Goal: Task Accomplishment & Management: Manage account settings

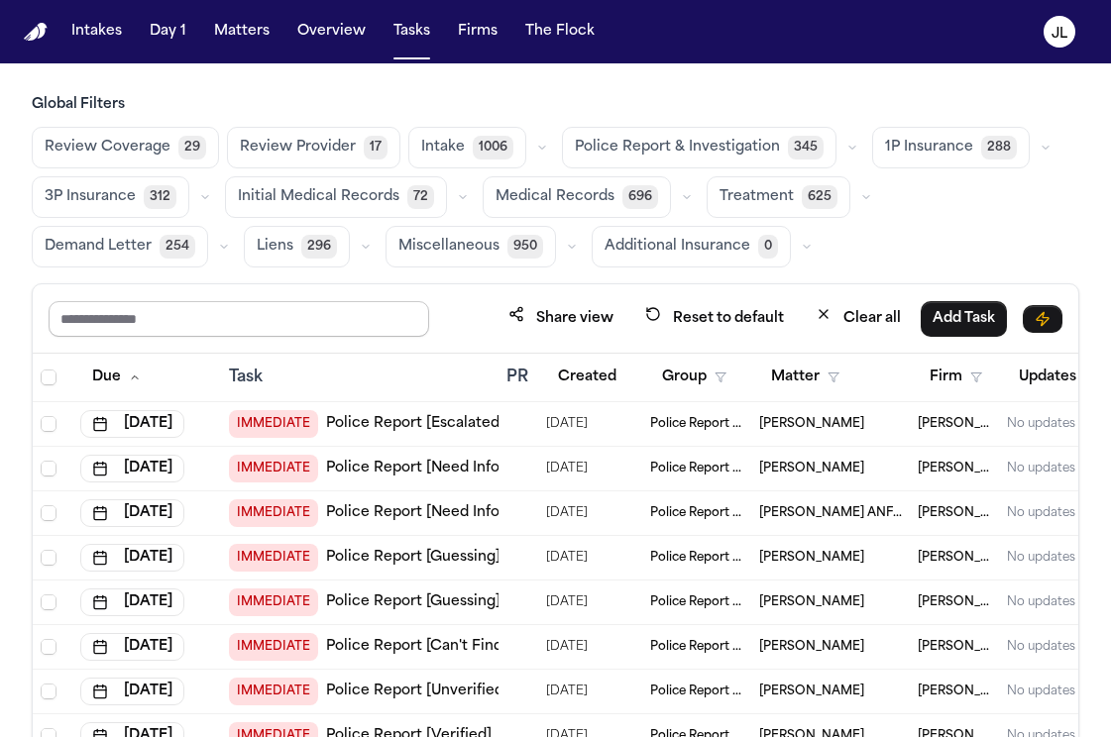
click at [176, 301] on input "text" at bounding box center [239, 319] width 380 height 36
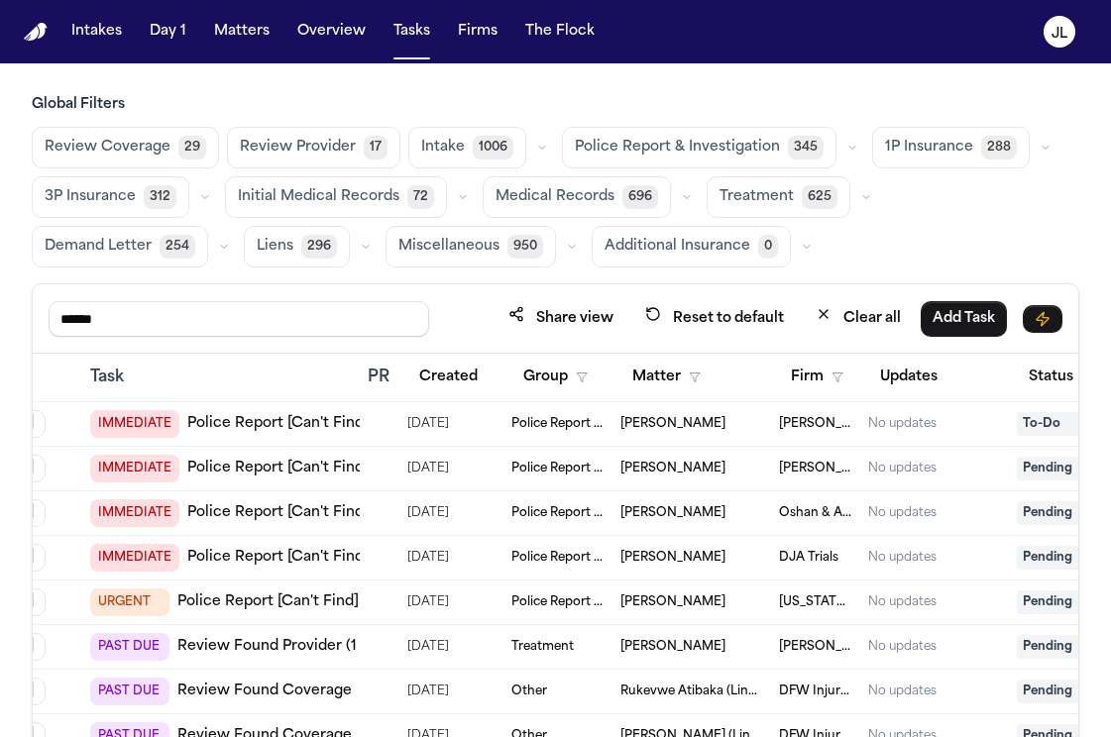
scroll to position [0, 357]
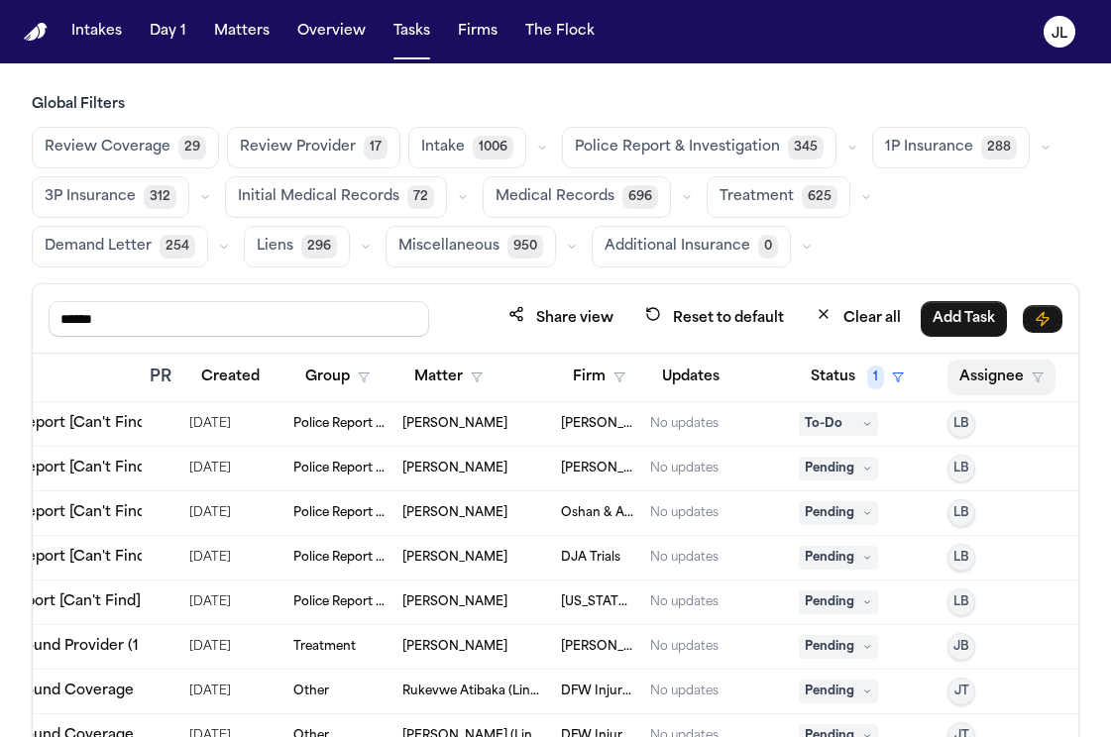
type input "******"
click at [994, 374] on button "Assignee" at bounding box center [1001, 378] width 108 height 36
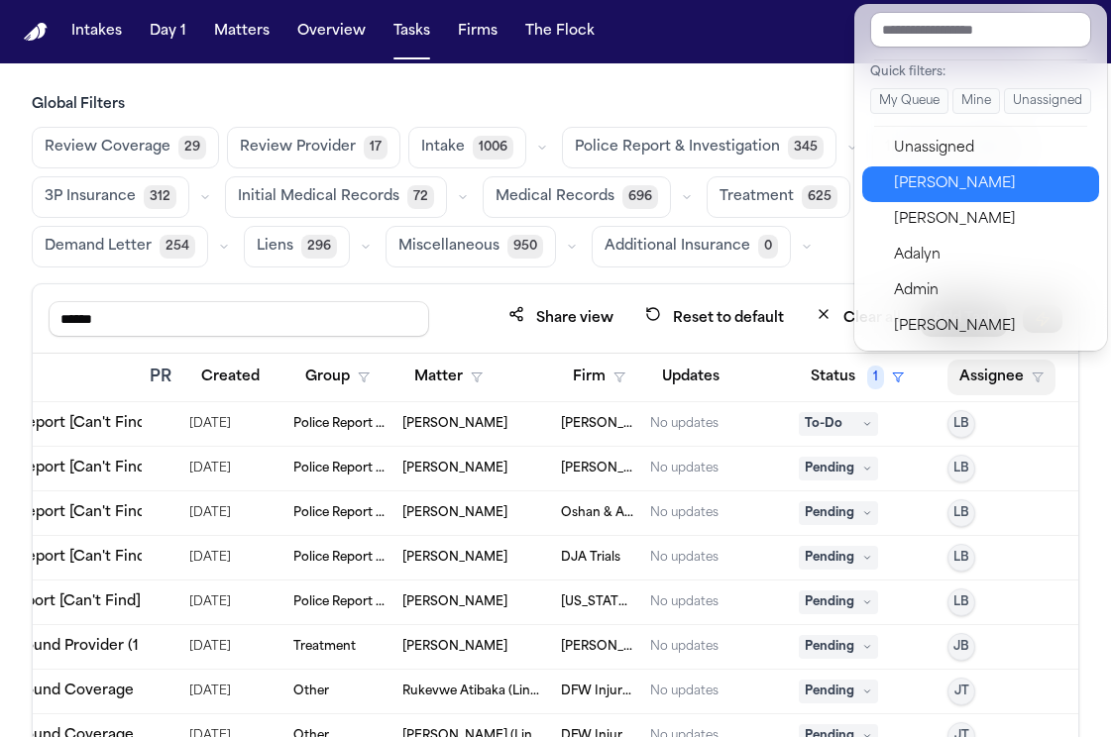
click at [935, 190] on div "Julie Lopez" at bounding box center [990, 184] width 193 height 24
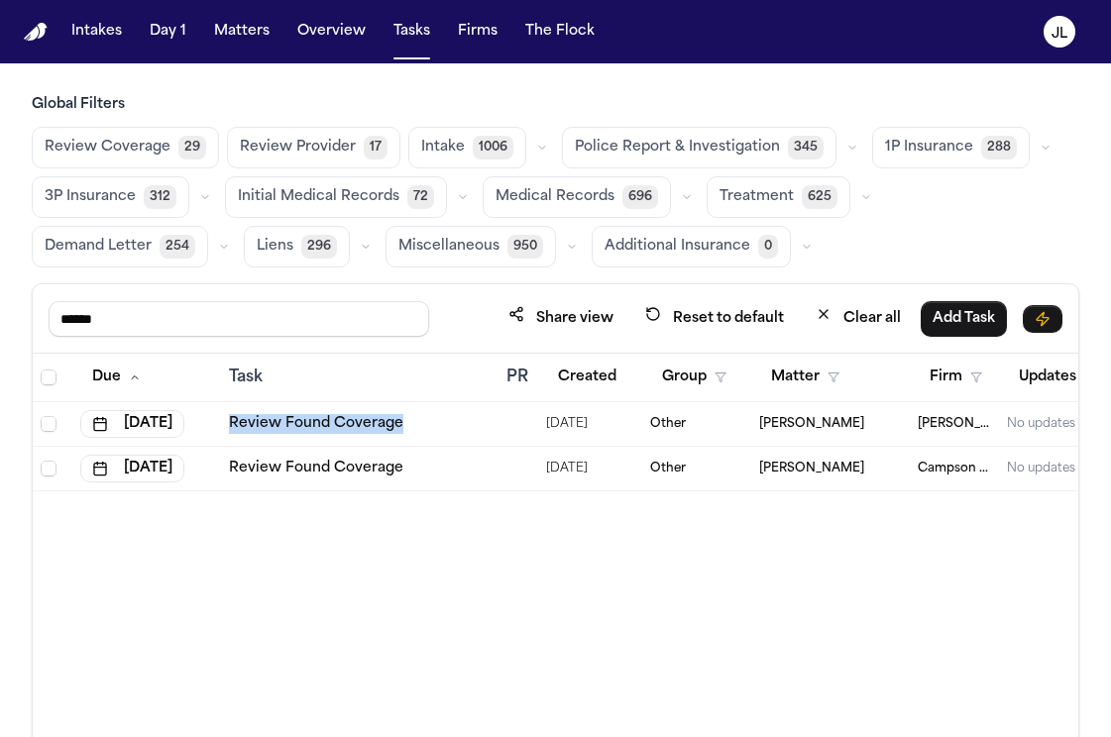
click at [314, 469] on link "Review Found Coverage" at bounding box center [316, 469] width 174 height 20
click at [220, 35] on button "Matters" at bounding box center [241, 32] width 71 height 36
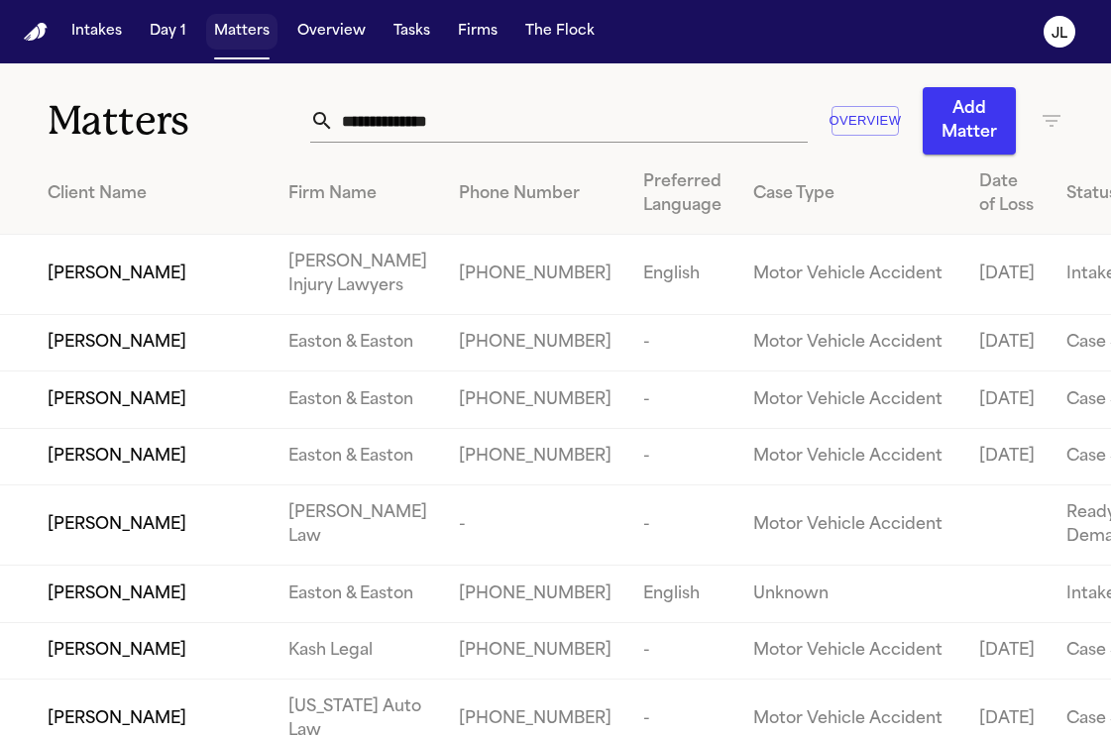
click at [209, 18] on button "Matters" at bounding box center [241, 32] width 71 height 36
click at [438, 127] on input "text" at bounding box center [571, 121] width 474 height 44
paste input "**********"
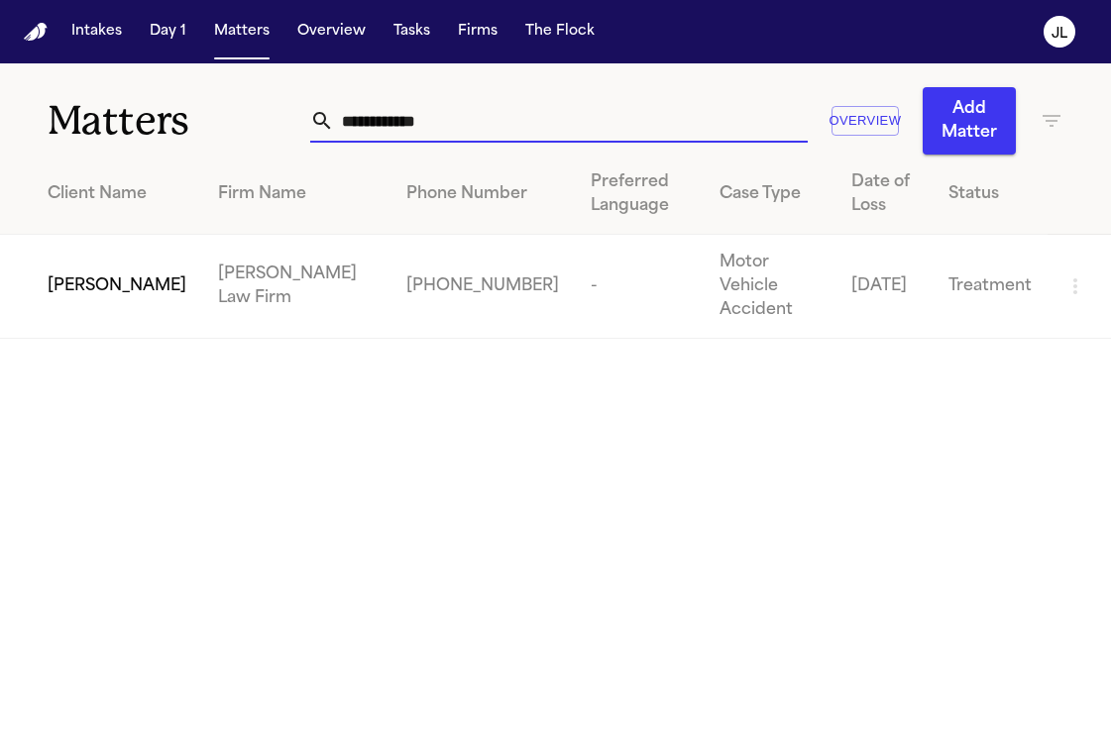
type input "**********"
click at [26, 263] on td "[PERSON_NAME]" at bounding box center [101, 287] width 202 height 104
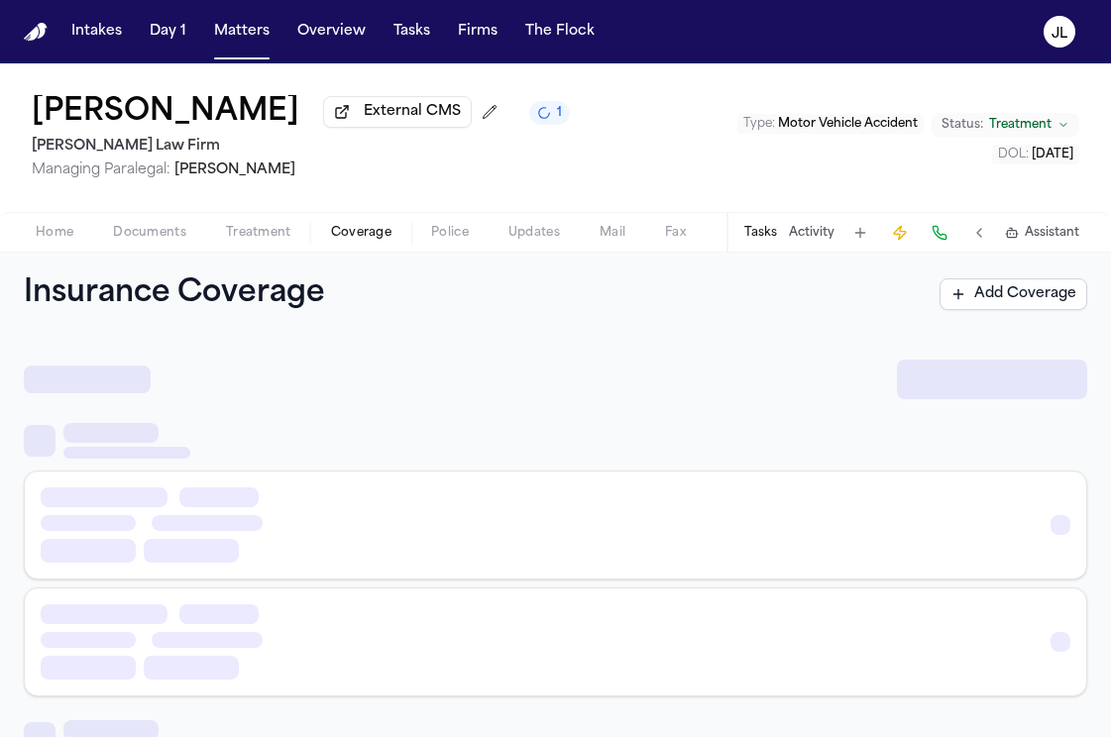
click at [339, 234] on span "Coverage" at bounding box center [361, 233] width 60 height 16
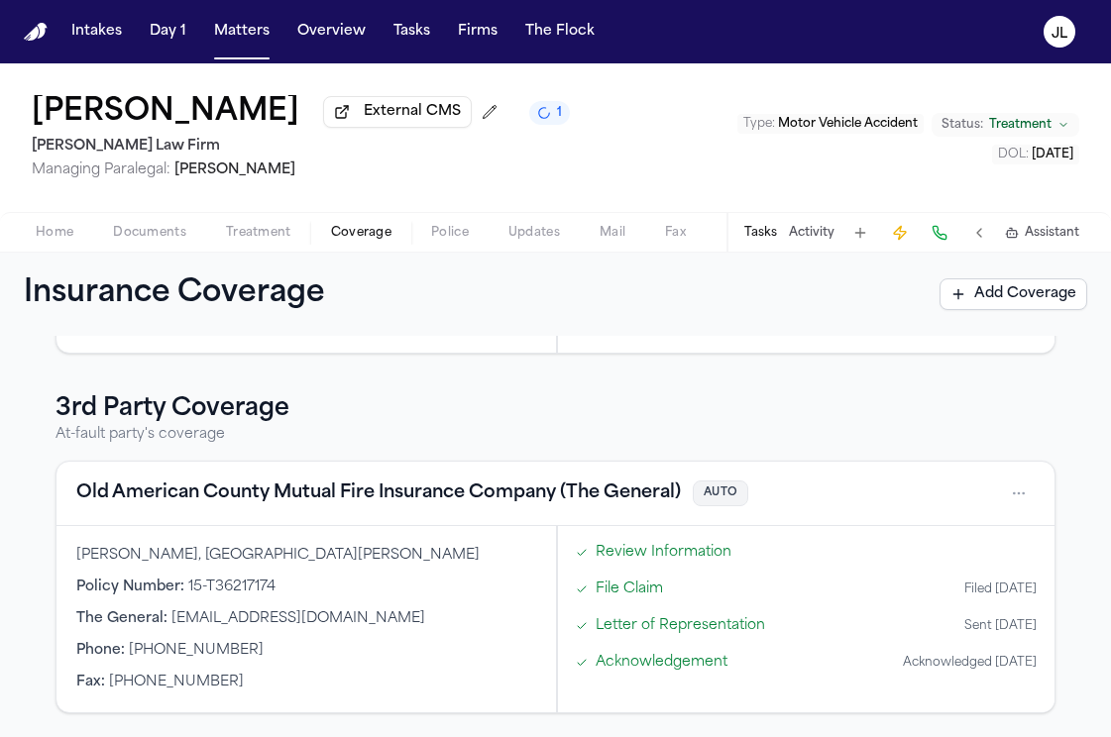
scroll to position [48, 0]
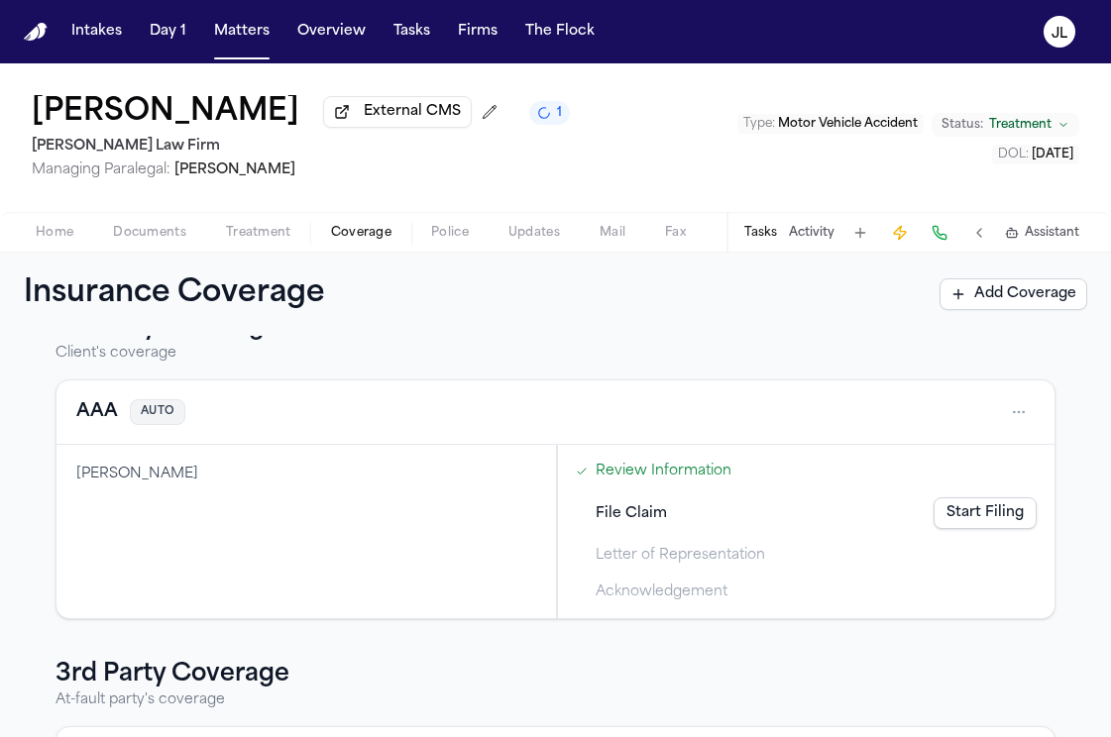
click at [83, 412] on button "AAA" at bounding box center [97, 412] width 42 height 28
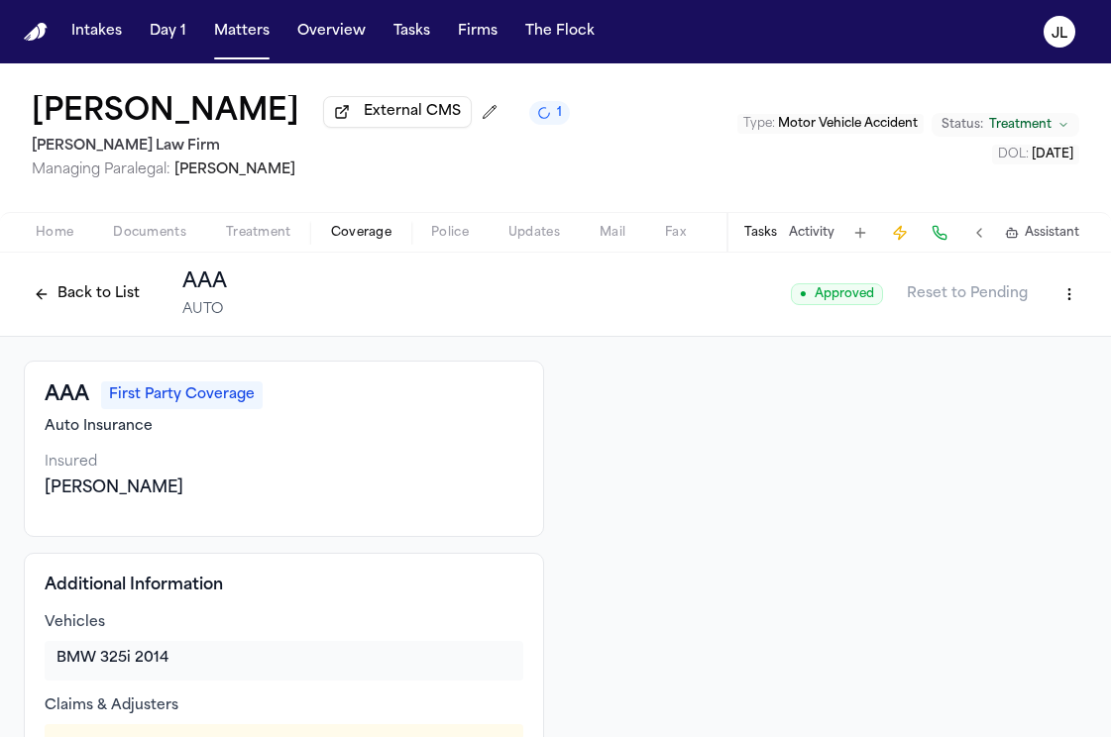
click at [71, 290] on button "Back to List" at bounding box center [87, 294] width 126 height 32
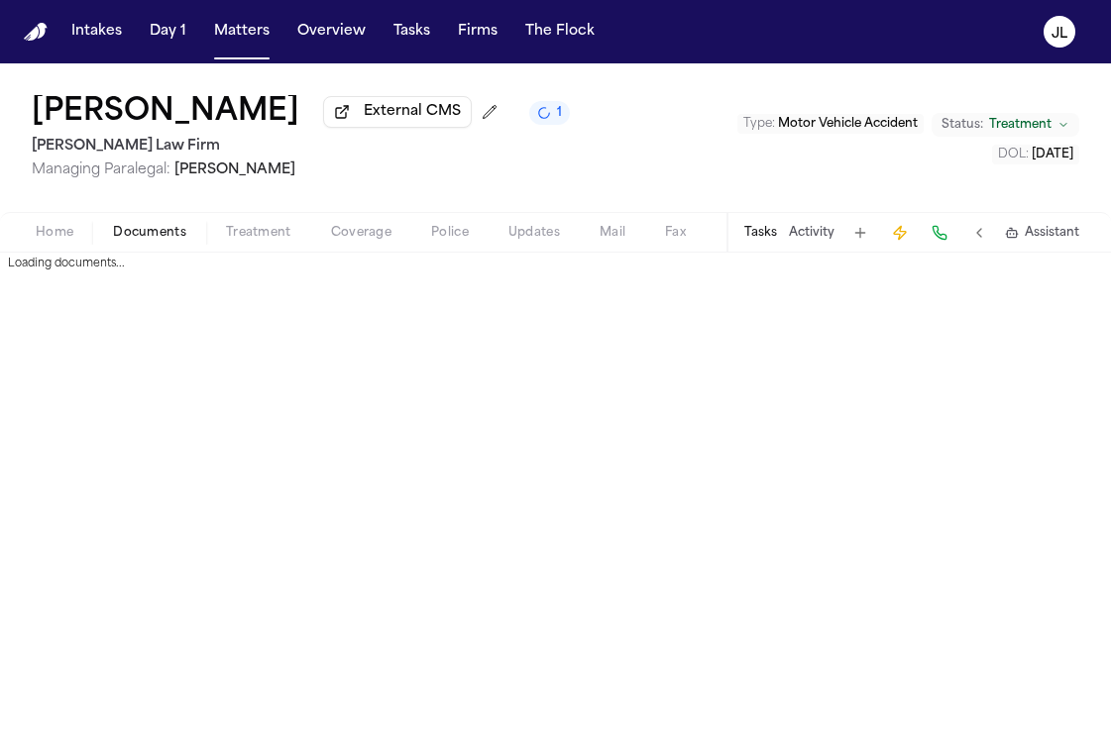
click at [152, 241] on span "Documents" at bounding box center [149, 233] width 73 height 16
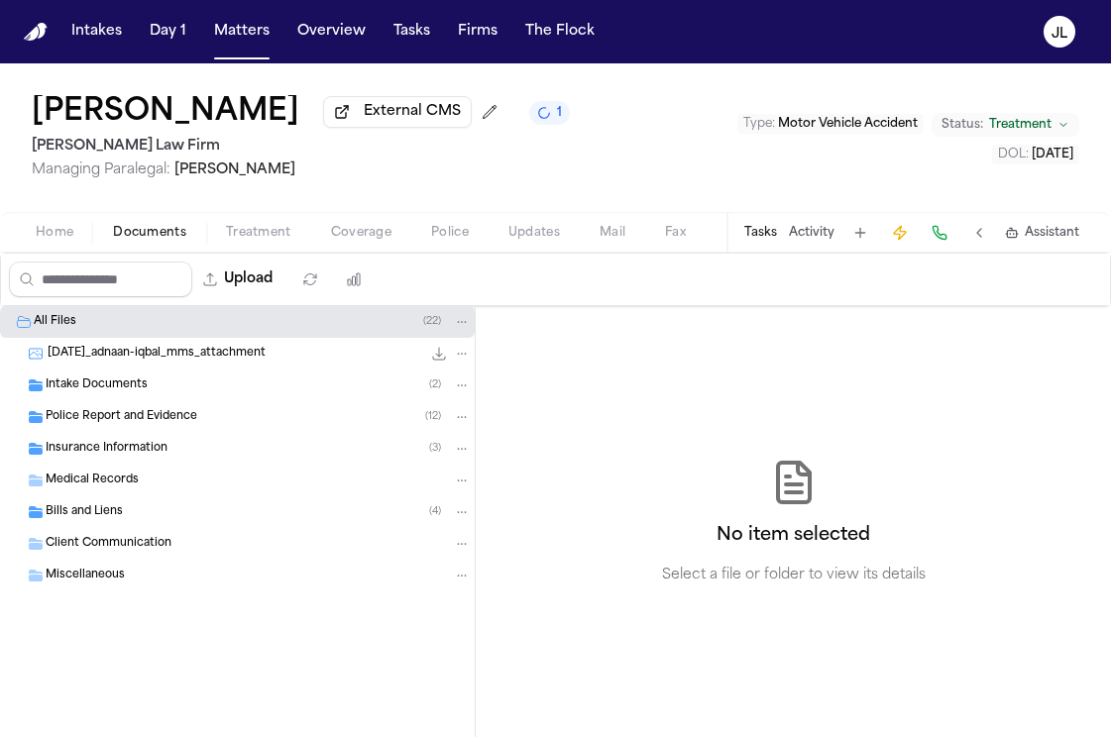
click at [149, 458] on span "Insurance Information" at bounding box center [107, 449] width 122 height 17
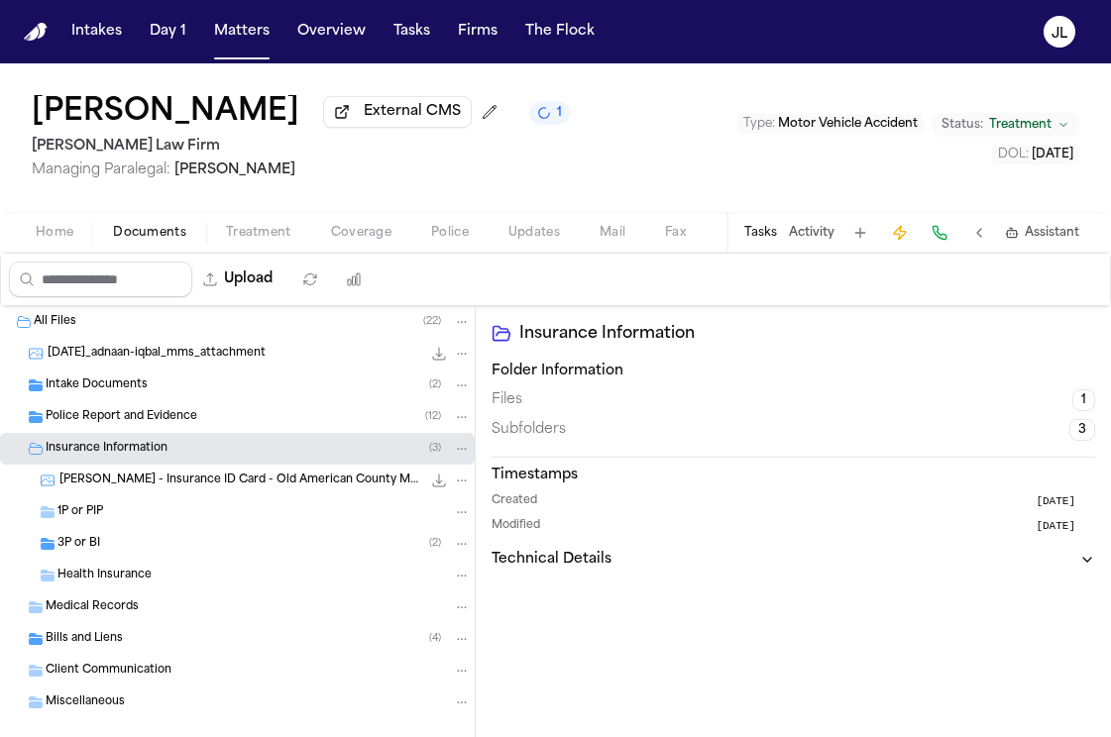
click at [147, 514] on div "1P or PIP" at bounding box center [263, 512] width 413 height 18
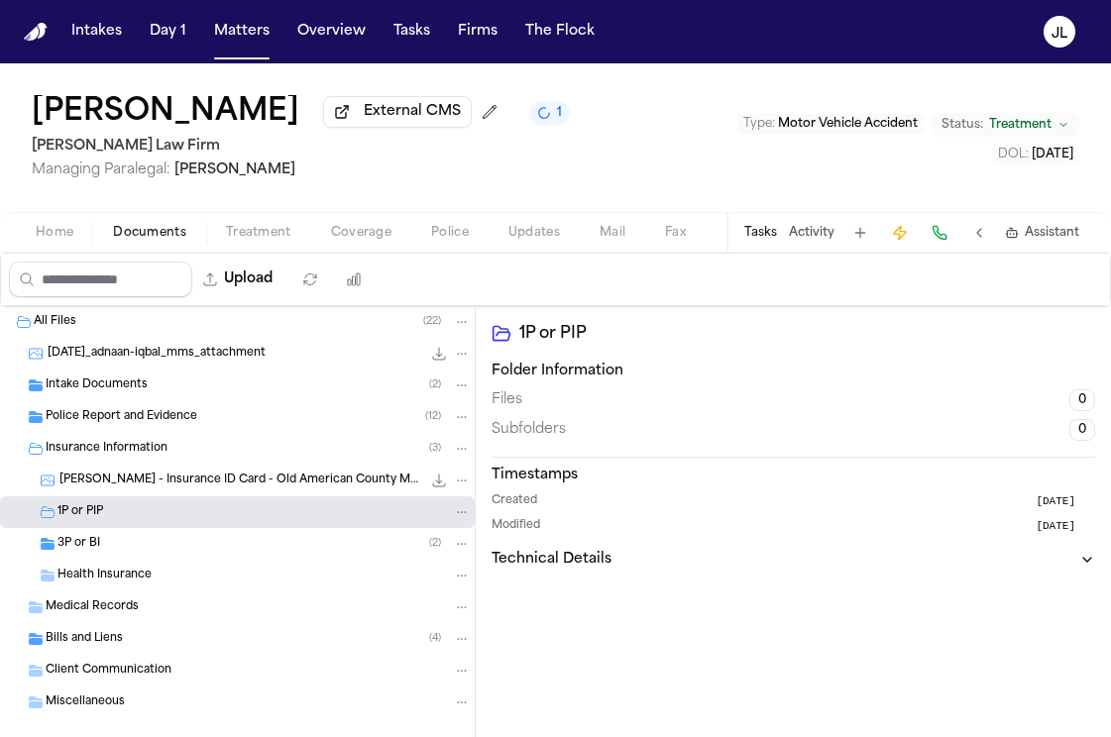
click at [134, 543] on div "3P or BI ( 2 )" at bounding box center [263, 544] width 413 height 18
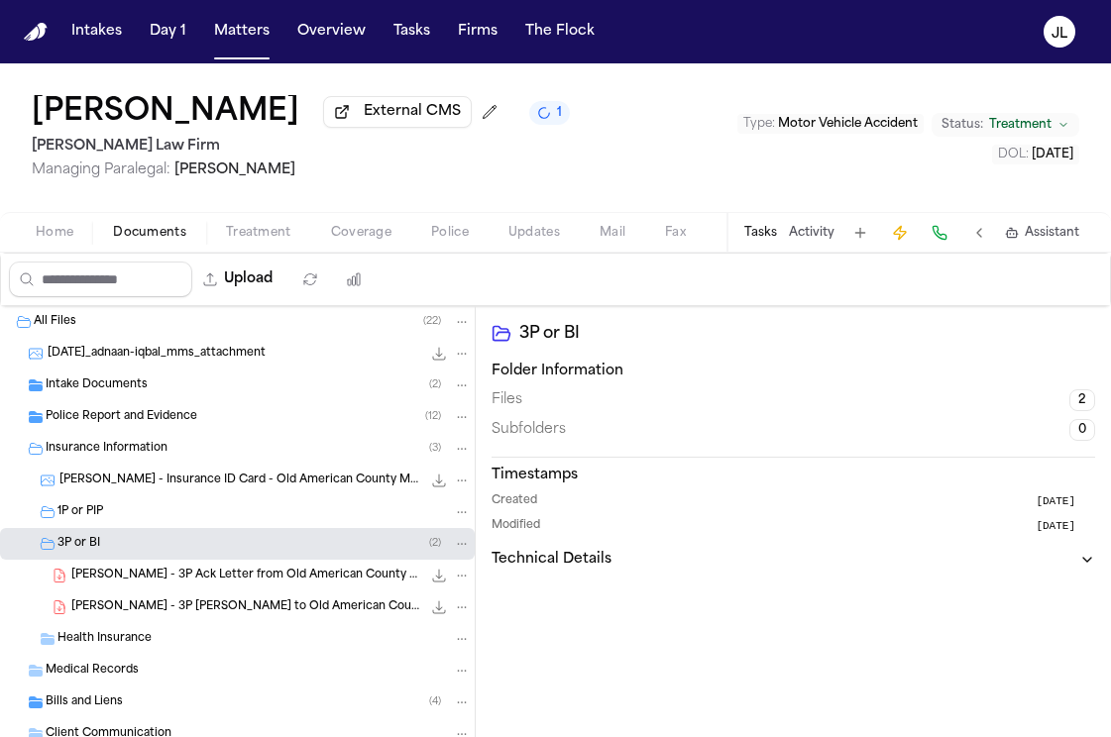
click at [365, 241] on span "Coverage" at bounding box center [361, 233] width 60 height 16
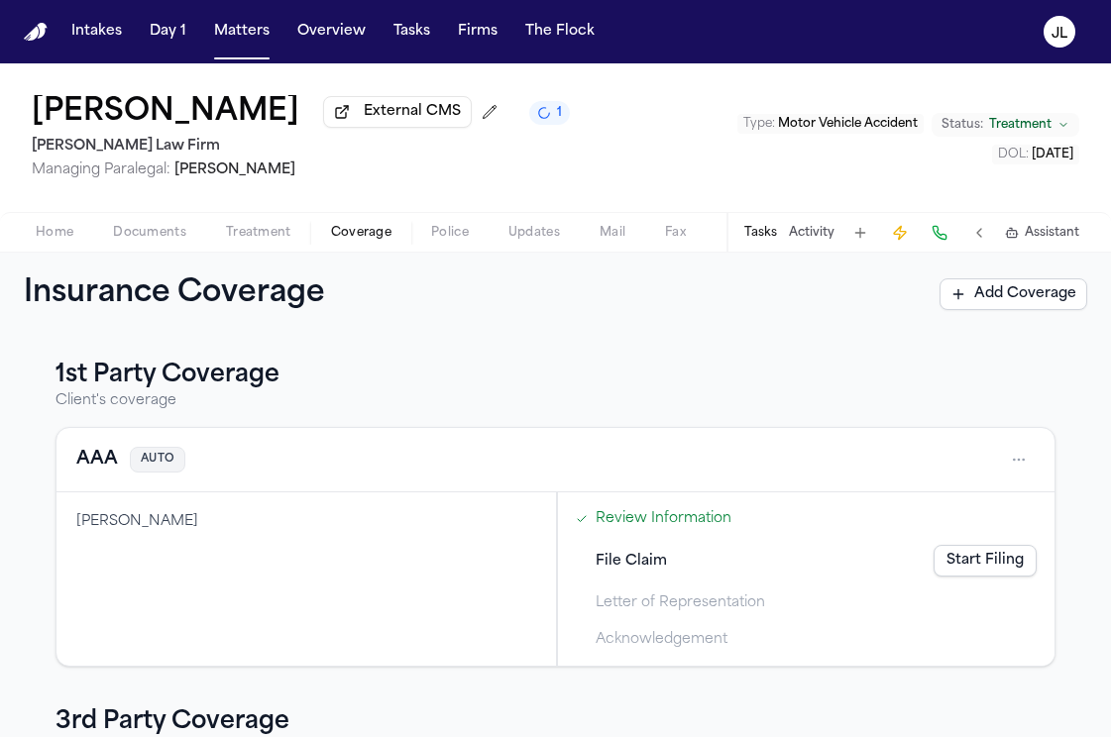
click at [86, 474] on button "AAA" at bounding box center [97, 460] width 42 height 28
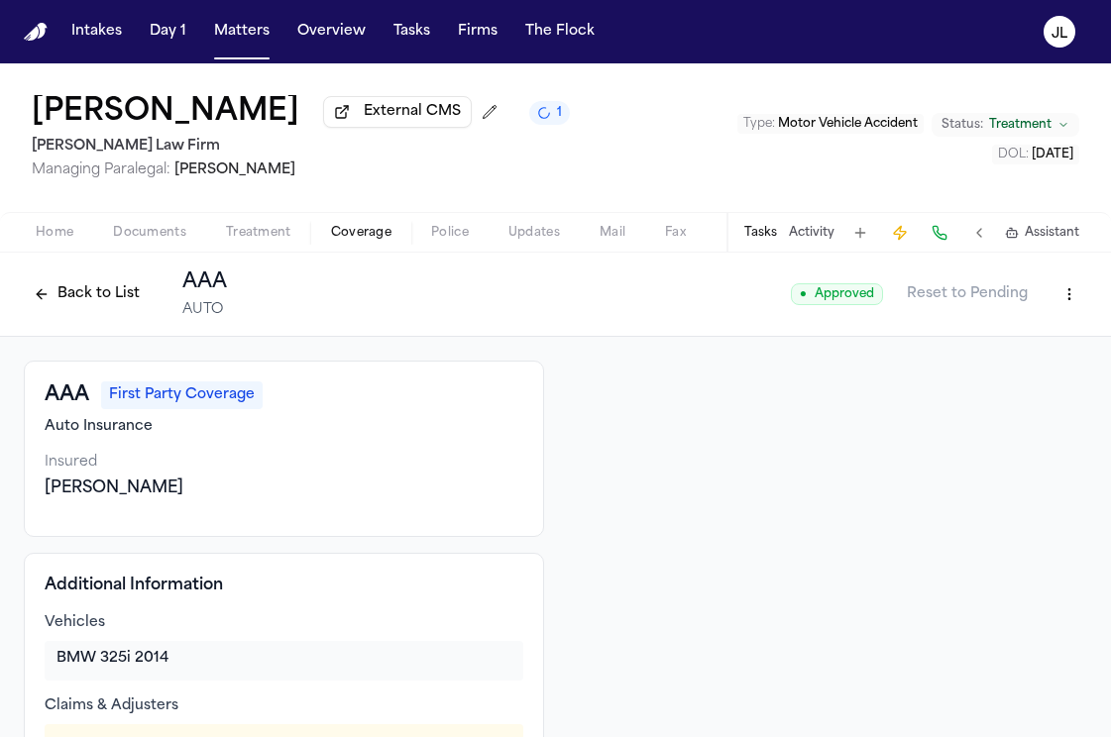
click at [100, 305] on button "Back to List" at bounding box center [87, 294] width 126 height 32
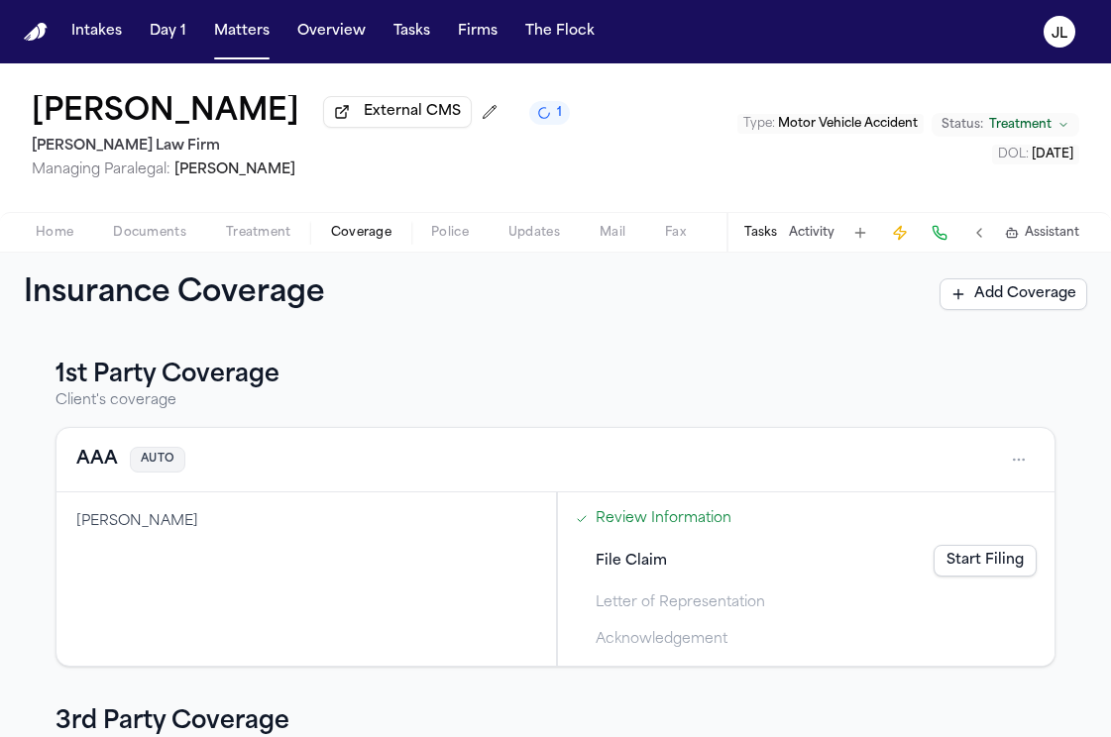
click at [1009, 554] on link "Start Filing" at bounding box center [984, 561] width 103 height 32
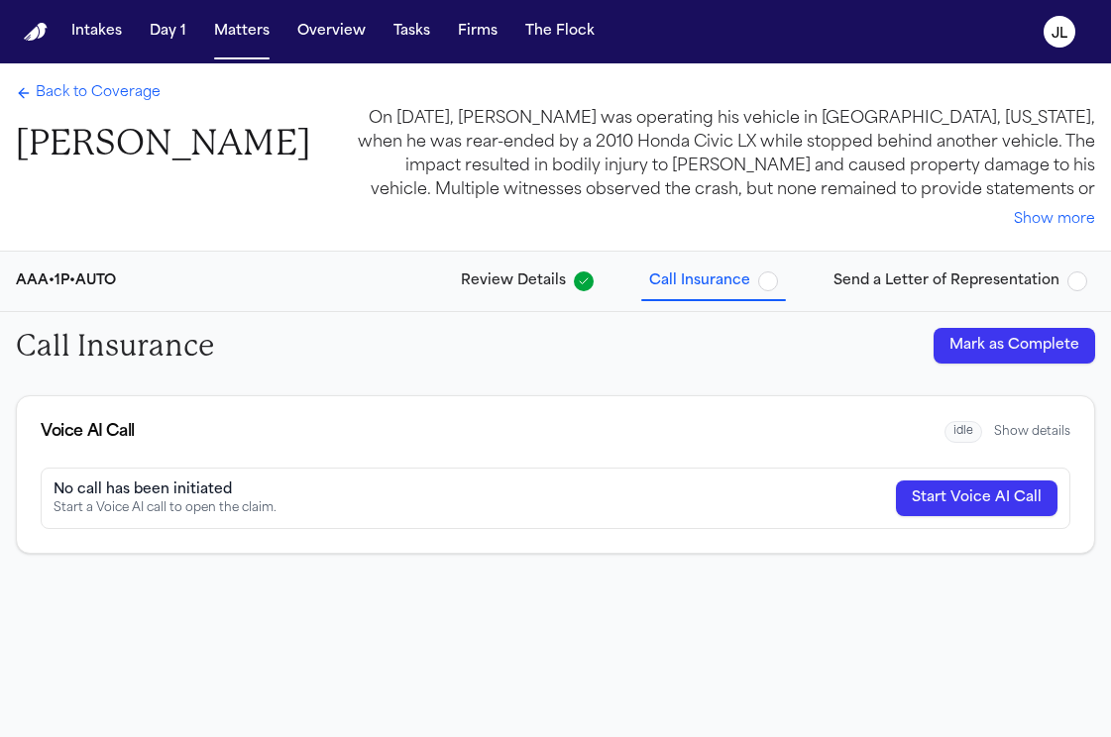
scroll to position [63, 0]
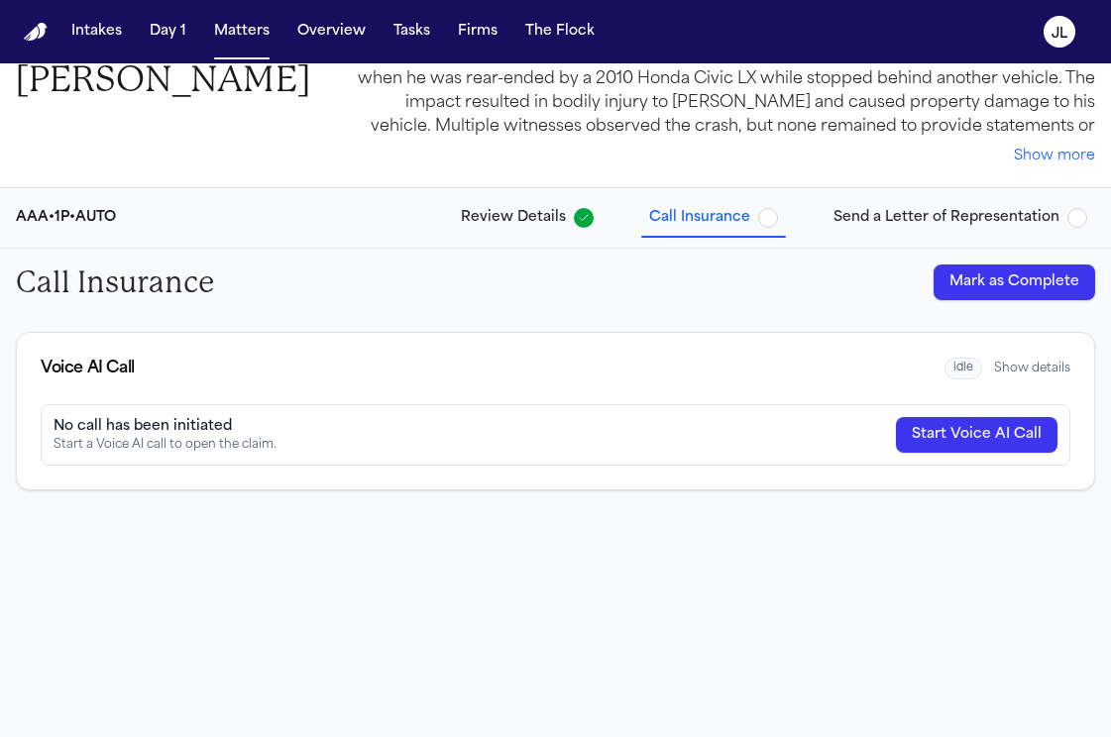
click at [1031, 369] on button "Show details" at bounding box center [1032, 369] width 76 height 16
click at [967, 364] on span "idle" at bounding box center [970, 369] width 38 height 23
click at [1002, 370] on button "Hide details" at bounding box center [1035, 369] width 69 height 16
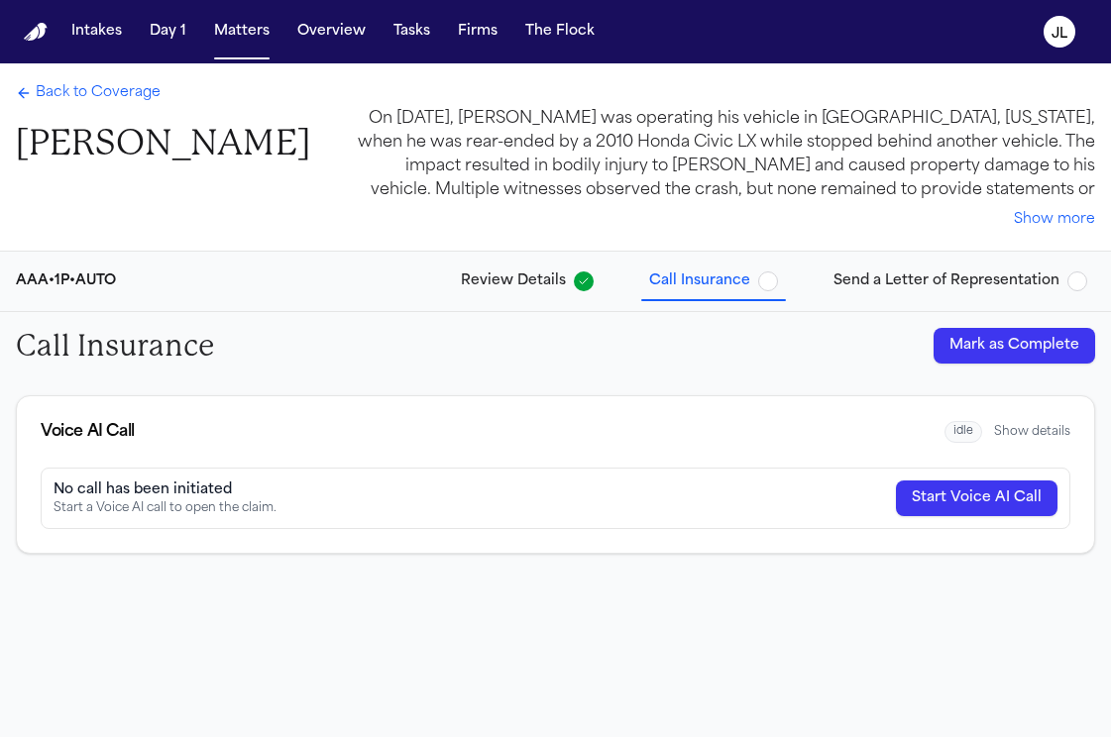
click at [60, 91] on span "Back to Coverage" at bounding box center [98, 93] width 125 height 20
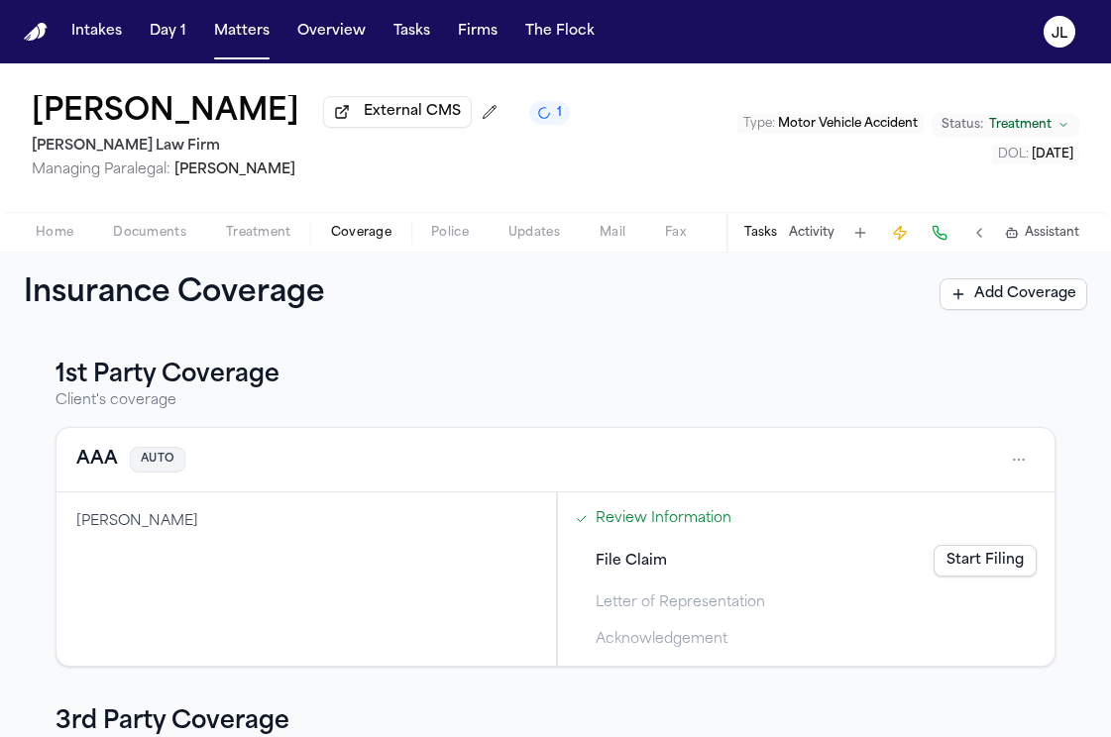
click at [85, 476] on div "AAA AUTO" at bounding box center [555, 460] width 958 height 32
click at [88, 471] on button "AAA" at bounding box center [97, 460] width 42 height 28
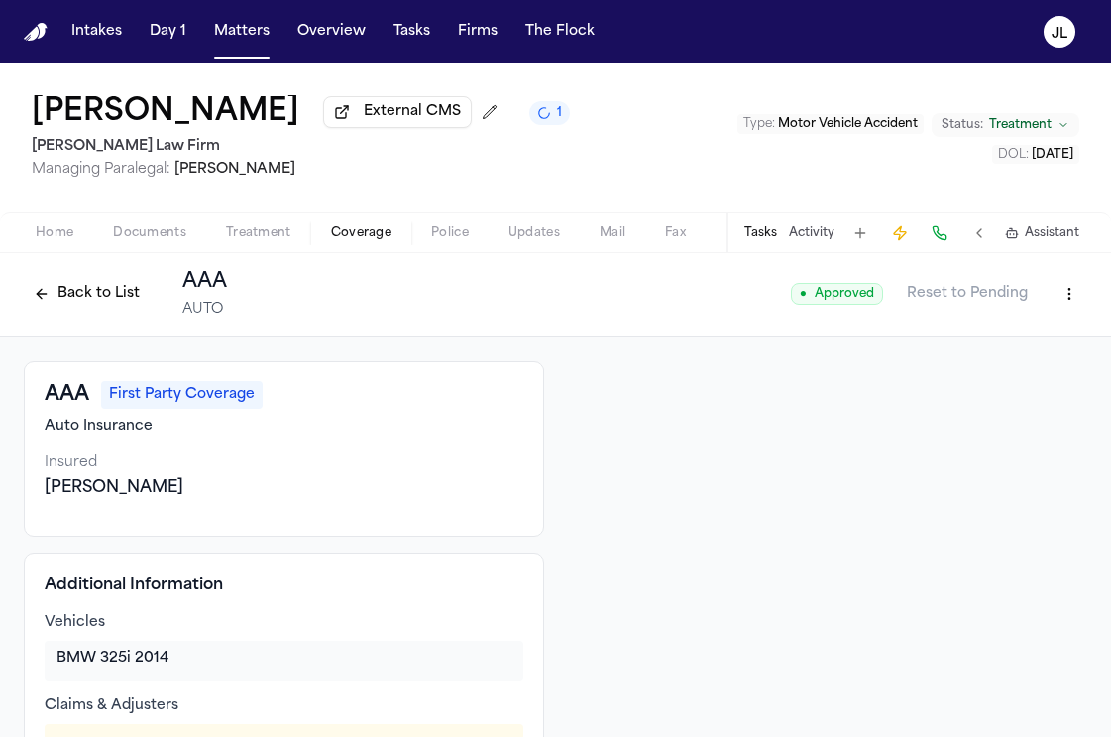
click at [79, 295] on button "Back to List" at bounding box center [87, 294] width 126 height 32
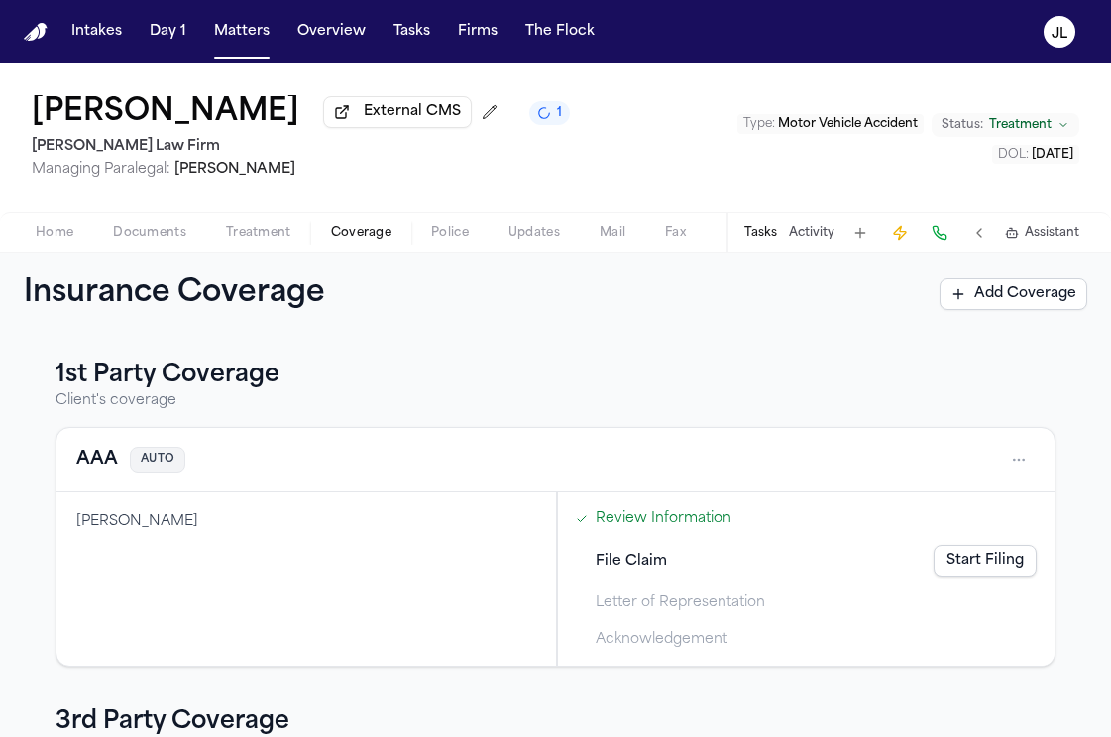
click at [40, 241] on span "Home" at bounding box center [55, 233] width 38 height 16
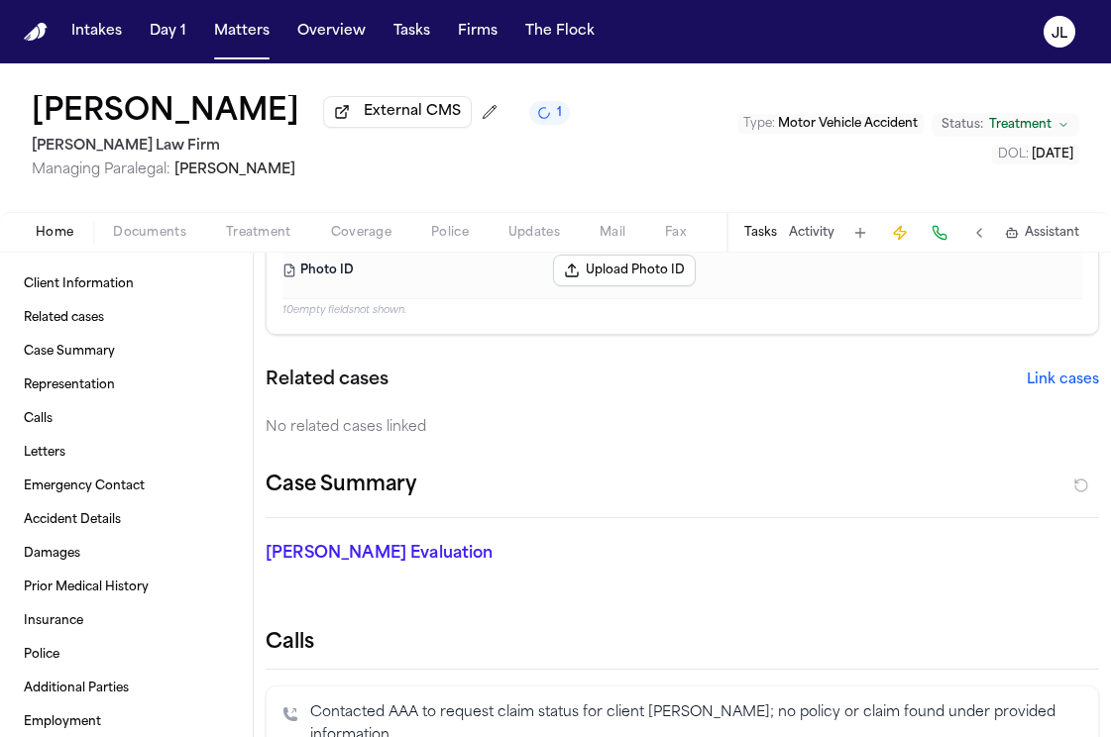
scroll to position [3, 0]
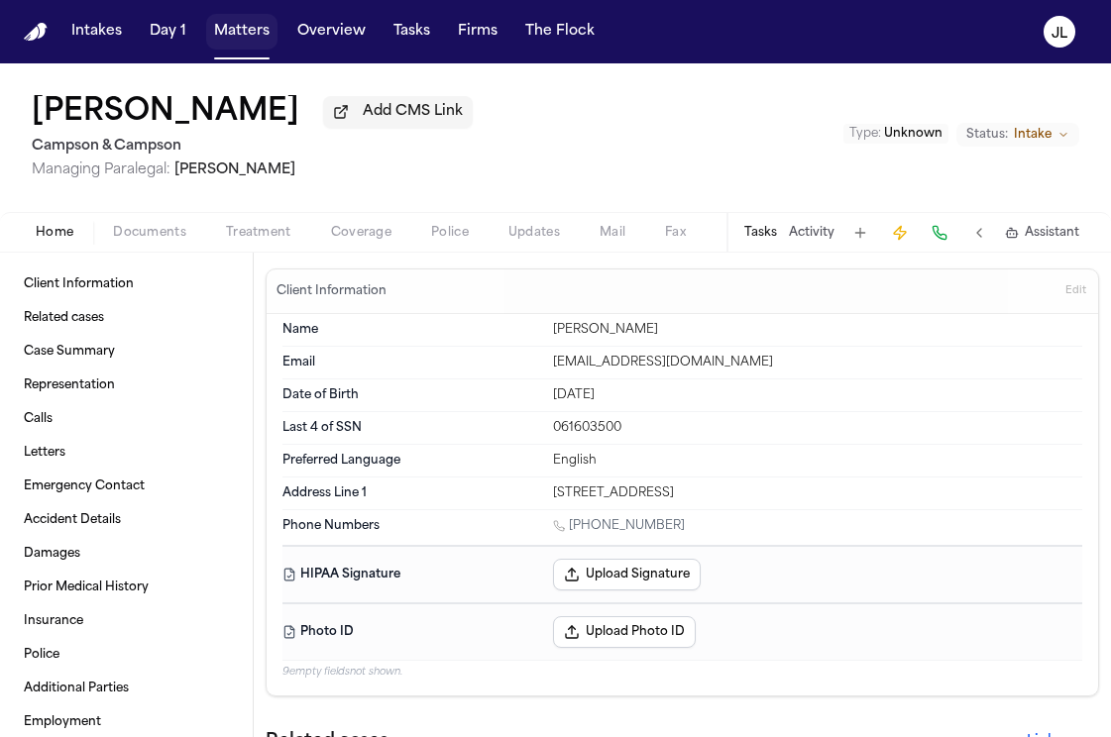
click at [248, 43] on button "Matters" at bounding box center [241, 32] width 71 height 36
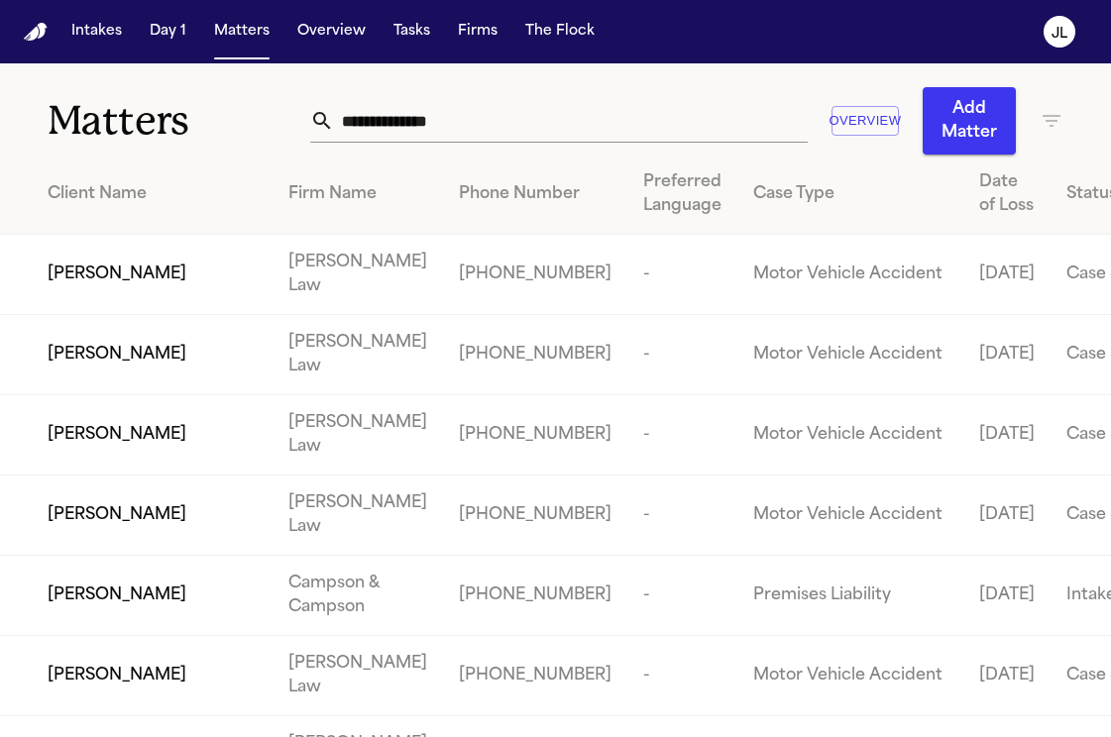
click at [495, 111] on input "text" at bounding box center [571, 121] width 474 height 44
paste input "**********"
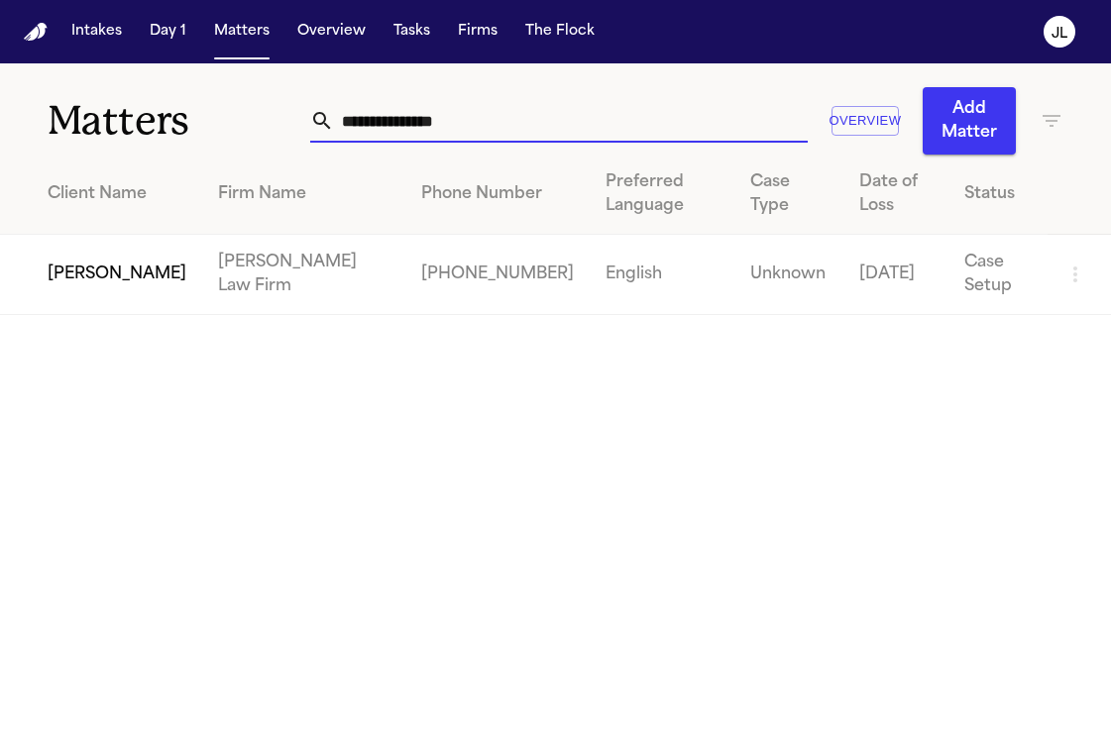
type input "**********"
click at [66, 263] on span "[PERSON_NAME]" at bounding box center [117, 275] width 139 height 24
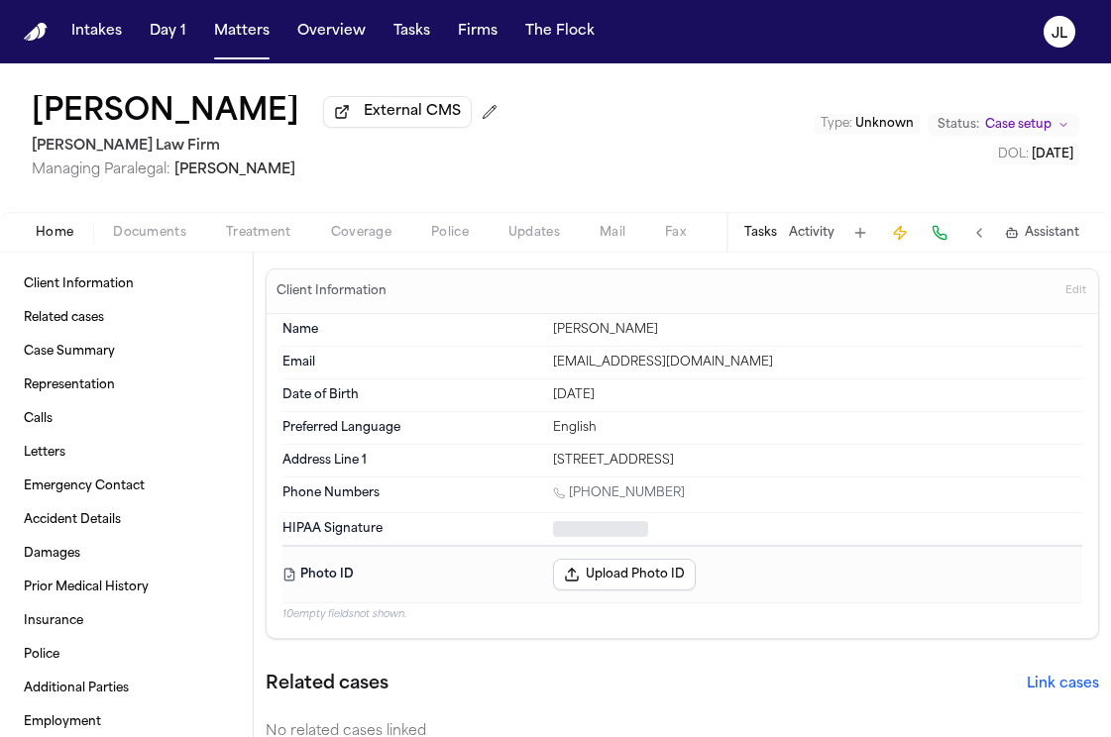
click at [378, 234] on span "Coverage" at bounding box center [361, 233] width 60 height 16
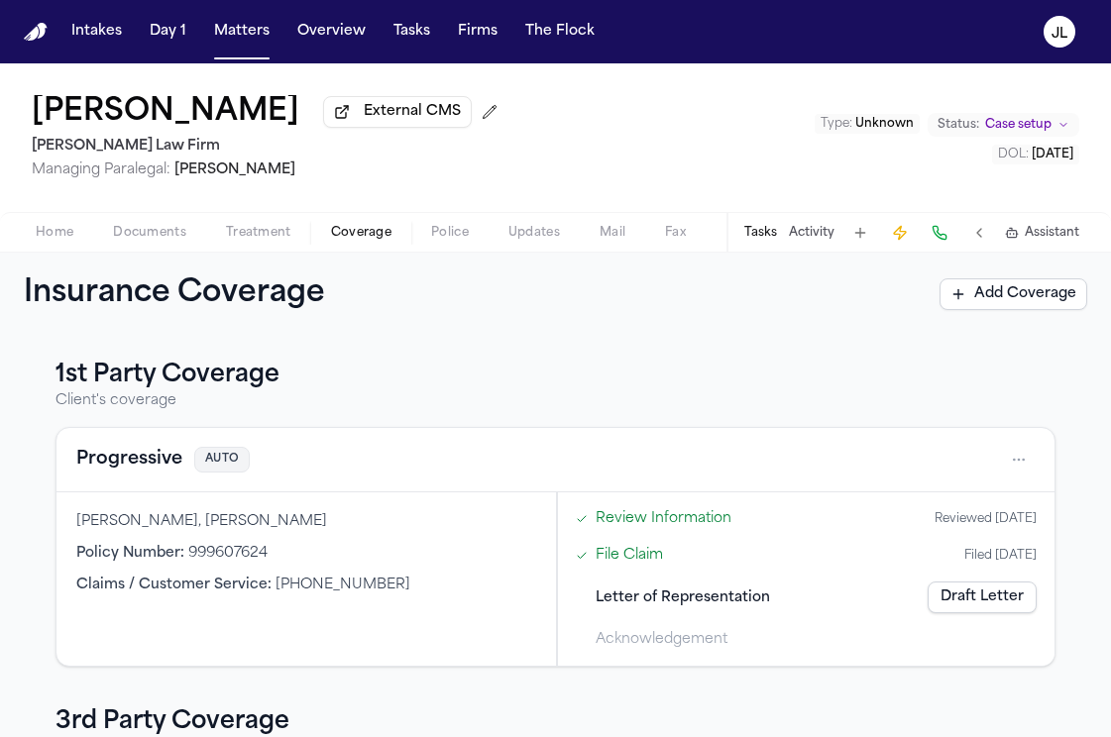
click at [129, 474] on button "Progressive" at bounding box center [129, 460] width 106 height 28
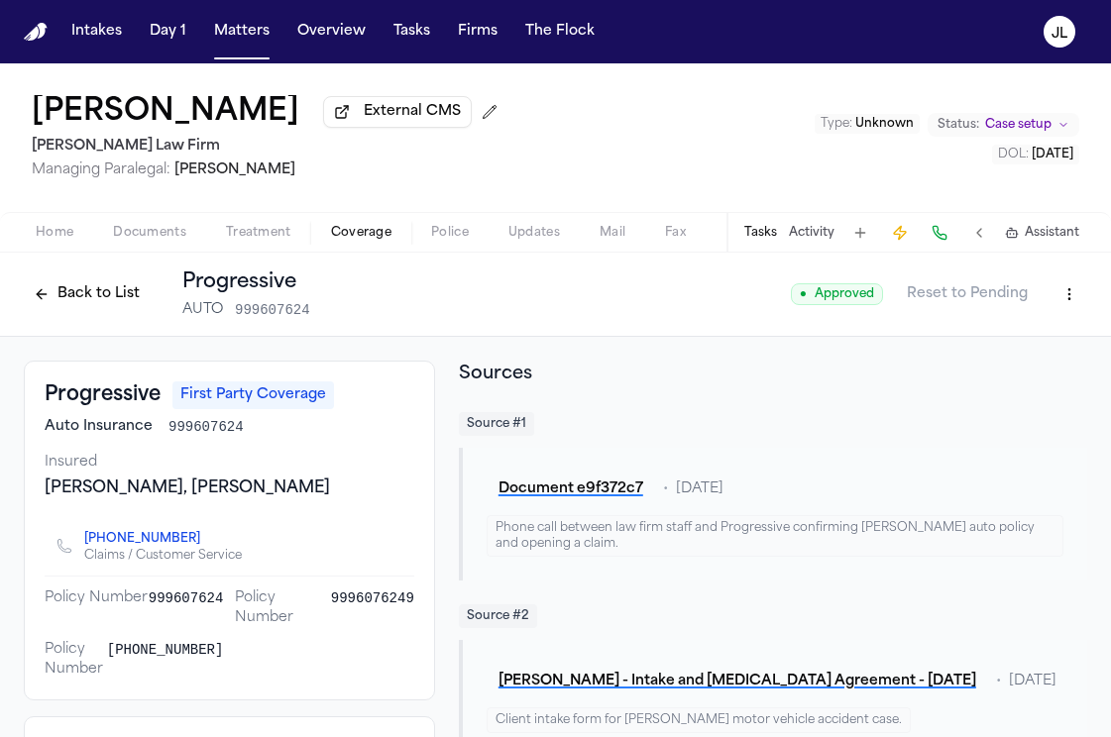
click at [91, 302] on button "Back to List" at bounding box center [87, 294] width 126 height 32
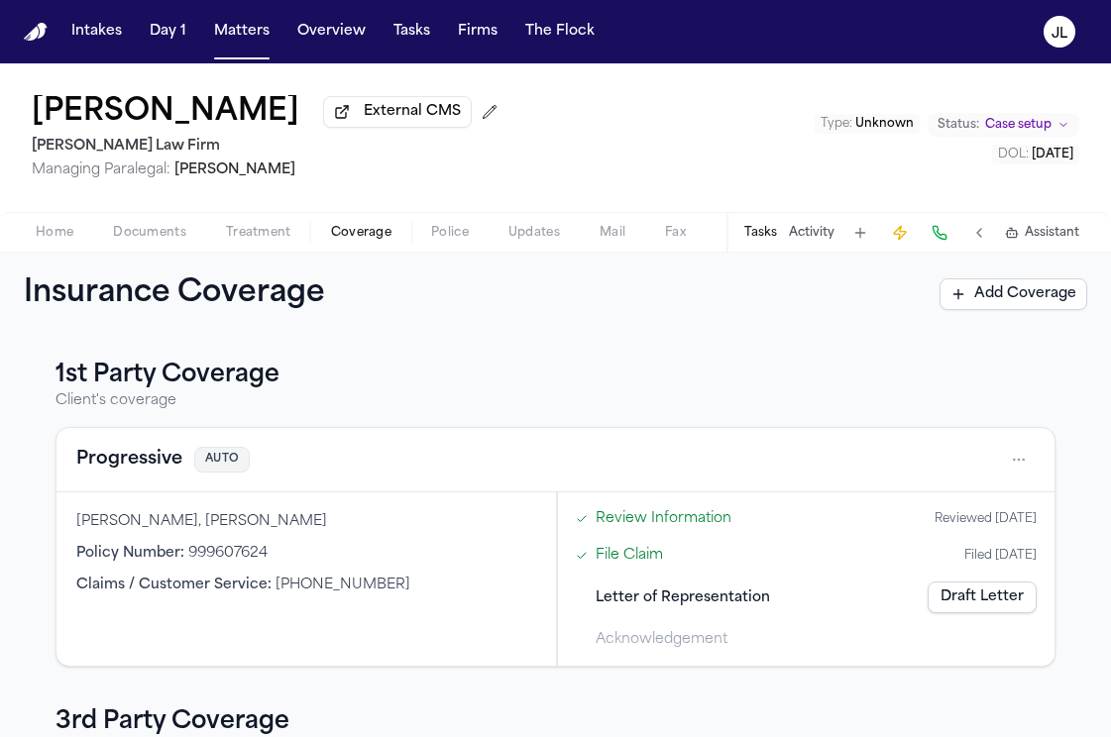
click at [122, 228] on span "Documents" at bounding box center [149, 233] width 73 height 16
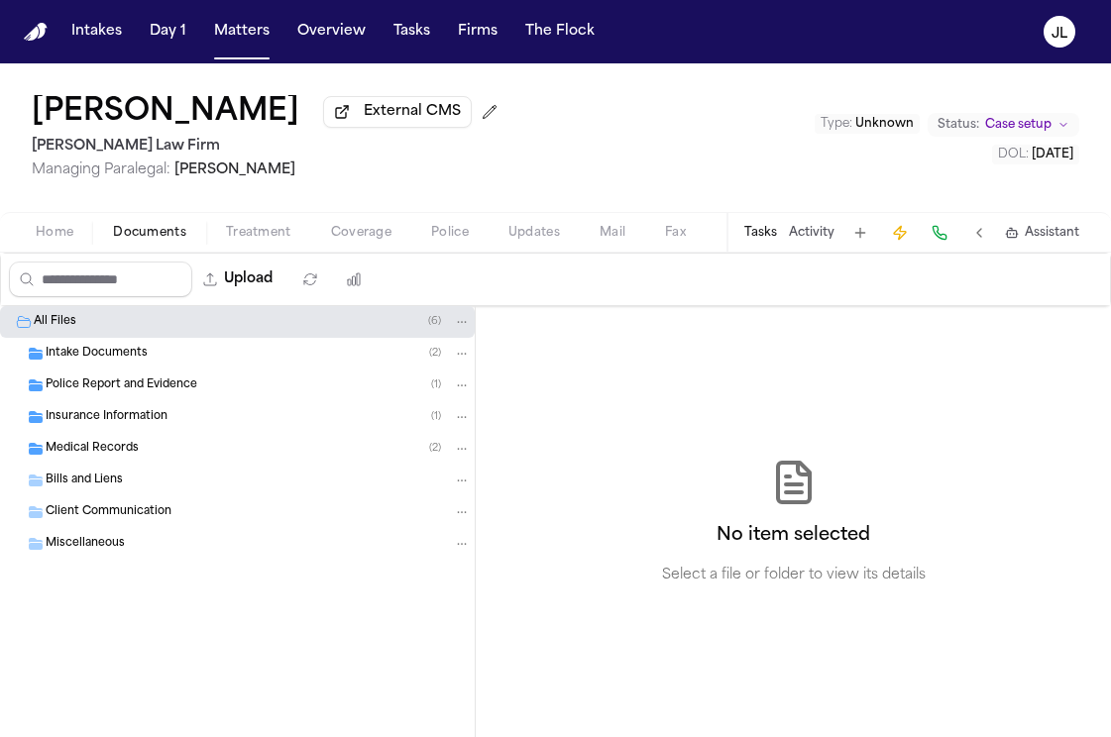
click at [118, 424] on span "Insurance Information" at bounding box center [107, 417] width 122 height 17
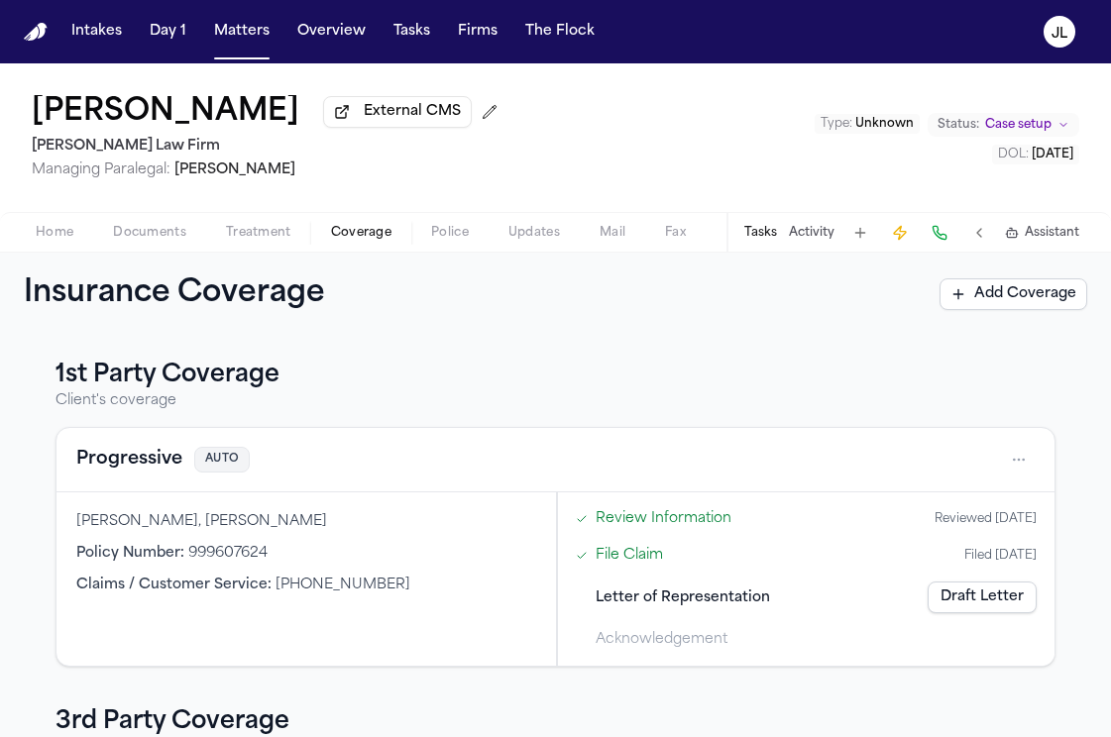
click at [340, 230] on span "Coverage" at bounding box center [361, 233] width 60 height 16
click at [134, 471] on button "Progressive" at bounding box center [129, 460] width 106 height 28
